Goal: Transaction & Acquisition: Subscribe to service/newsletter

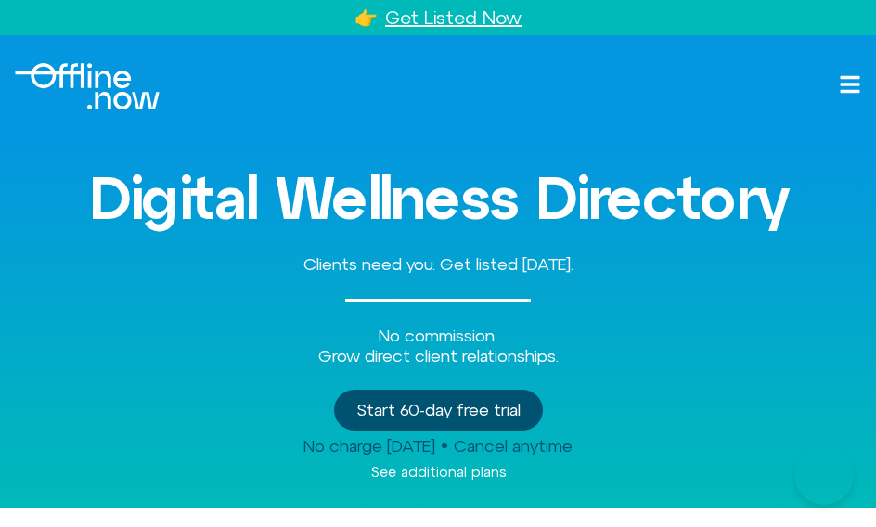
click at [84, 368] on div "Digital Wellness Directory Clients need you. Get listed [DATE]. No commission. …" at bounding box center [438, 322] width 846 height 371
click at [77, 365] on div "Digital Wellness Directory Clients need you. Get listed [DATE]. No commission. …" at bounding box center [438, 322] width 846 height 371
click at [77, 367] on div "Digital Wellness Directory Clients need you. Get listed [DATE]. No commission. …" at bounding box center [438, 322] width 846 height 371
click at [74, 355] on div "No commission. Grow direct client relationships." at bounding box center [438, 346] width 846 height 40
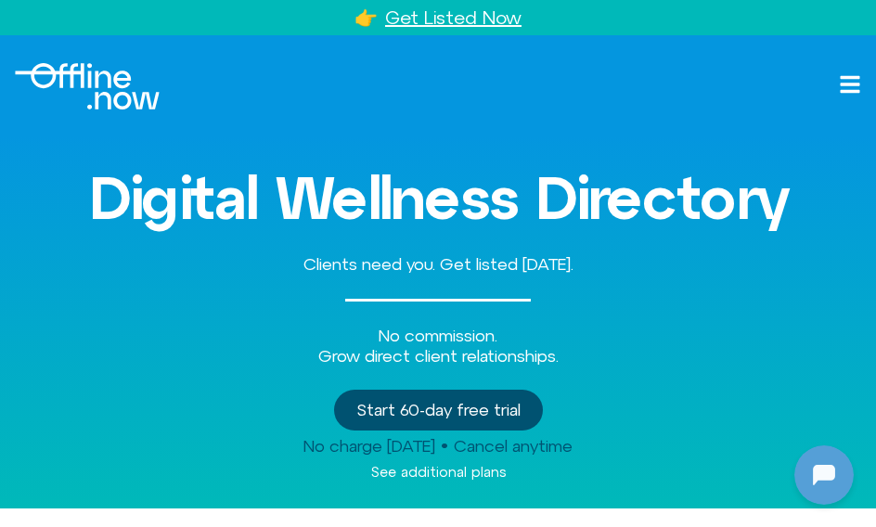
click at [106, 379] on div "Digital Wellness Directory Clients need you. Get listed [DATE]. No commission. …" at bounding box center [438, 322] width 846 height 371
click at [95, 373] on div "Digital Wellness Directory Clients need you. Get listed [DATE]. No commission. …" at bounding box center [438, 322] width 846 height 371
click at [78, 364] on div "Digital Wellness Directory Clients need you. Get listed [DATE]. No commission. …" at bounding box center [438, 322] width 846 height 371
click at [113, 384] on div "Digital Wellness Directory Clients need you. Get listed [DATE]. No commission. …" at bounding box center [438, 322] width 846 height 371
click at [124, 397] on div "Start 60-day free trial" at bounding box center [438, 410] width 846 height 41
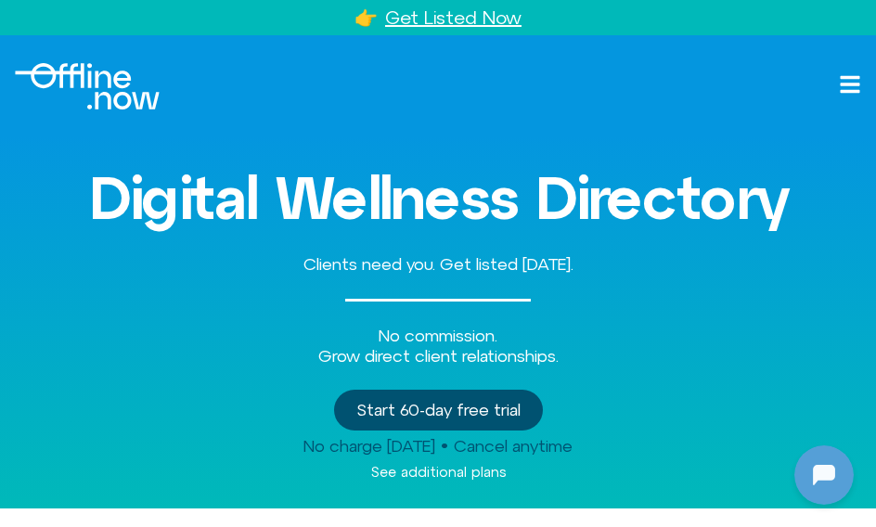
click at [124, 397] on div "Start 60-day free trial" at bounding box center [438, 410] width 846 height 41
click at [112, 386] on div "Digital Wellness Directory Clients need you. Get listed [DATE]. No commission. …" at bounding box center [438, 322] width 846 height 371
click at [119, 360] on div "No commission. Grow direct client relationships." at bounding box center [438, 346] width 846 height 40
click at [28, 446] on div "No charge [DATE] • Cancel anytime" at bounding box center [438, 446] width 846 height 20
